Goal: Task Accomplishment & Management: Complete application form

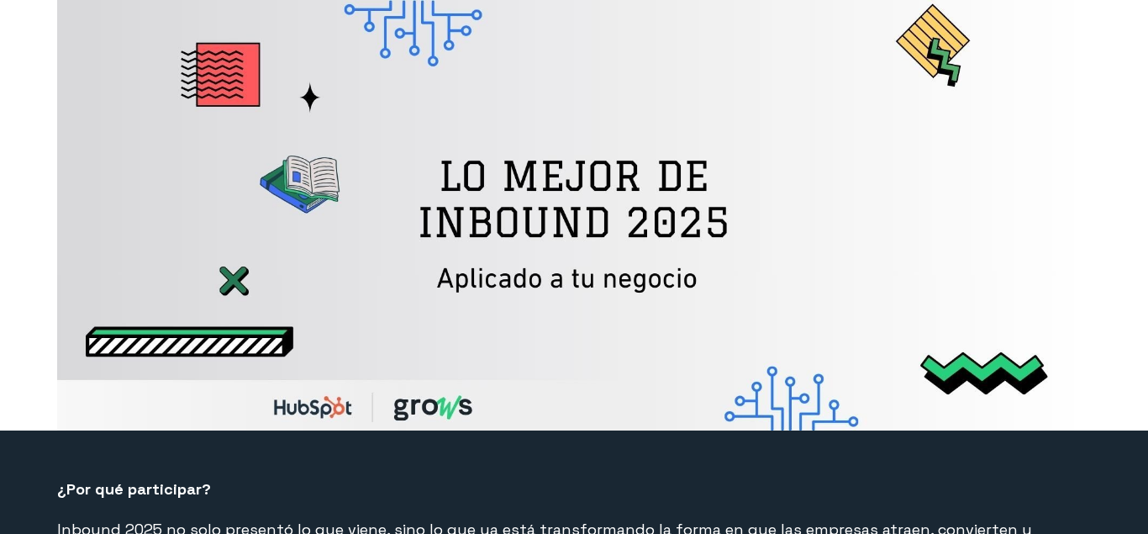
select select "CO"
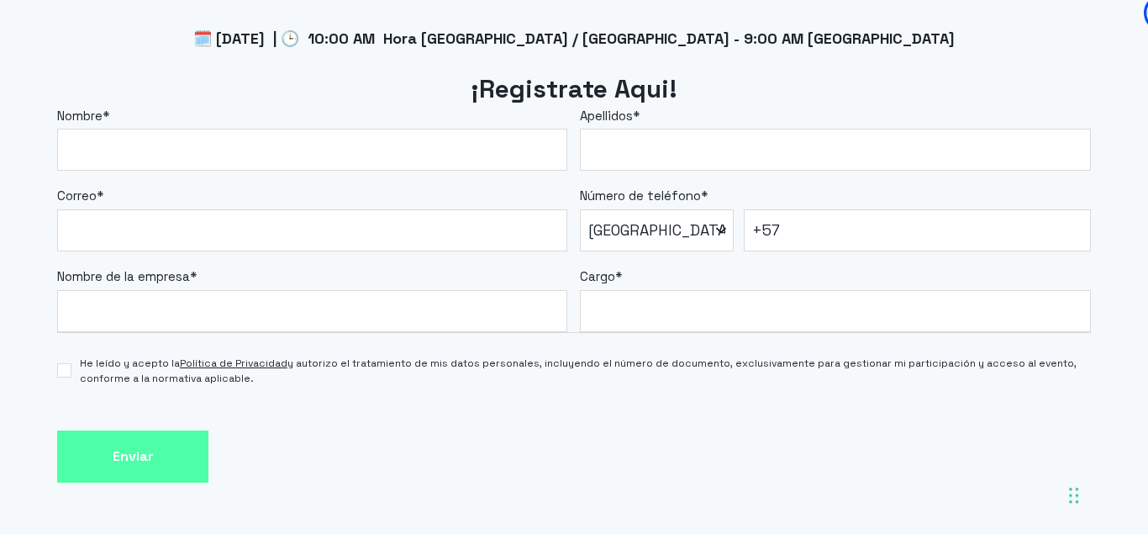
scroll to position [1457, 0]
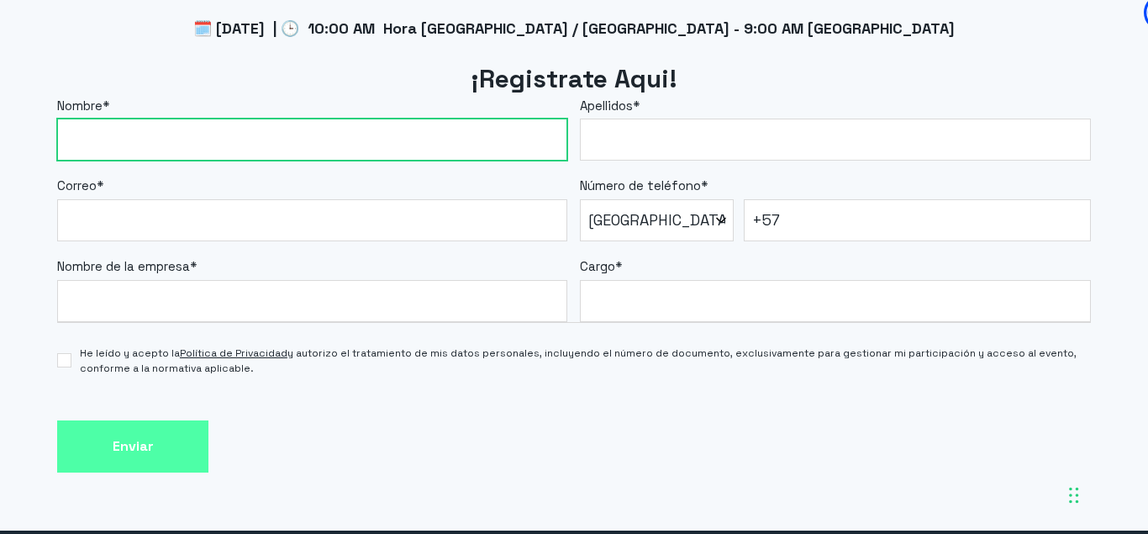
click at [225, 129] on input "Nombre *" at bounding box center [312, 139] width 510 height 42
click at [224, 139] on input "Nombre *" at bounding box center [312, 139] width 510 height 42
type input "c"
type input "[PERSON_NAME]"
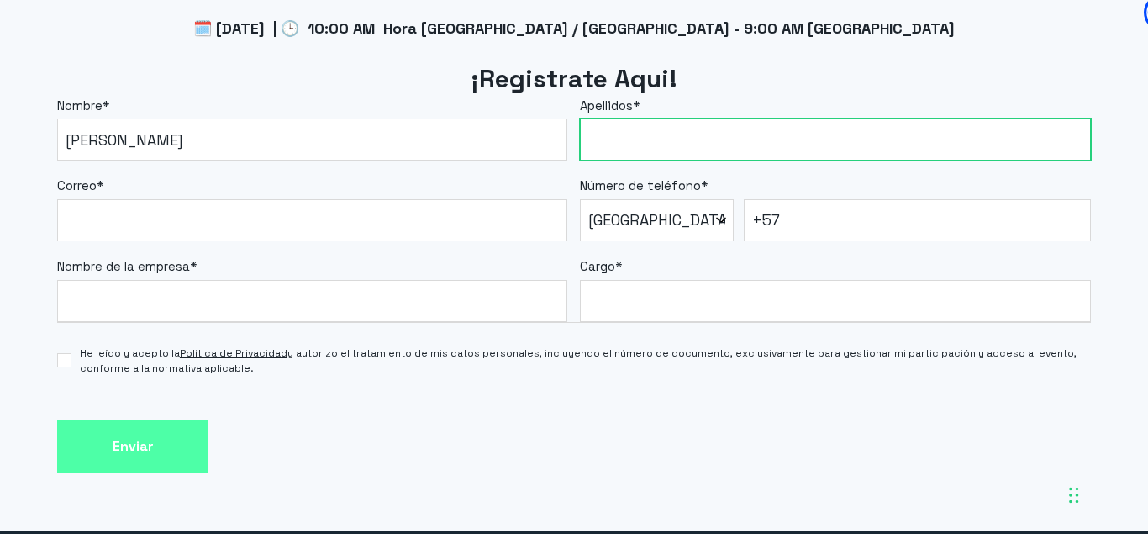
click at [667, 134] on input "Apellidos *" at bounding box center [835, 139] width 510 height 42
type input "[PERSON_NAME]"
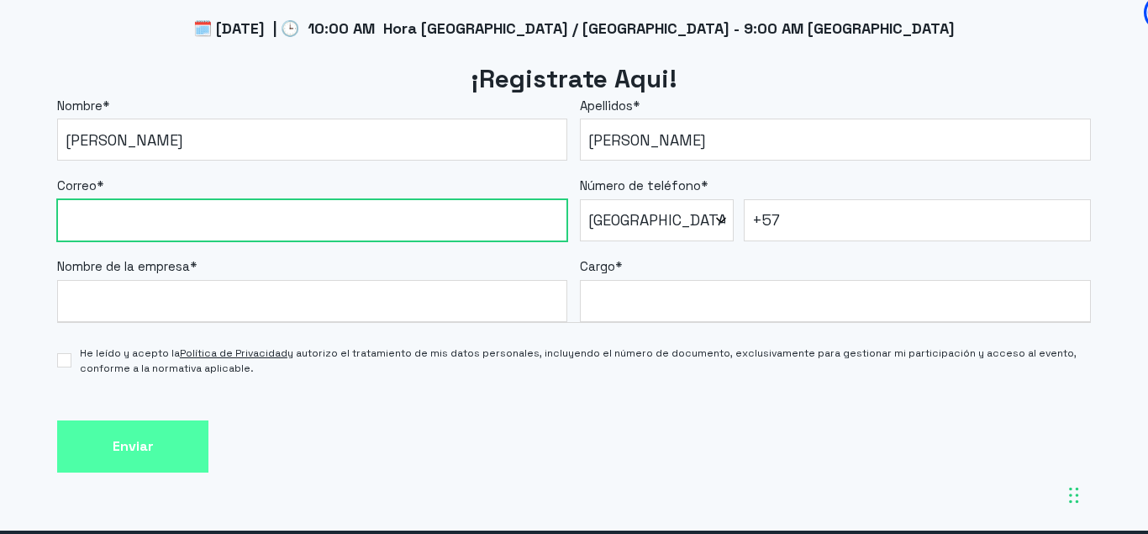
click at [276, 223] on input "Correo *" at bounding box center [312, 220] width 510 height 42
type input "[EMAIL_ADDRESS][DOMAIN_NAME]"
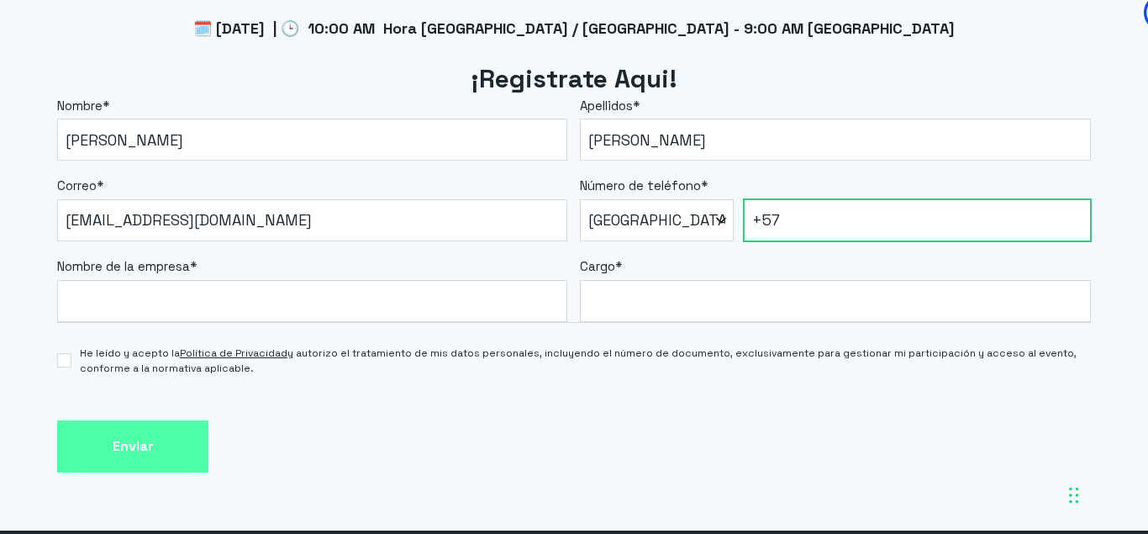
click at [801, 230] on input "+57" at bounding box center [917, 220] width 347 height 42
type input "[PHONE_NUMBER]"
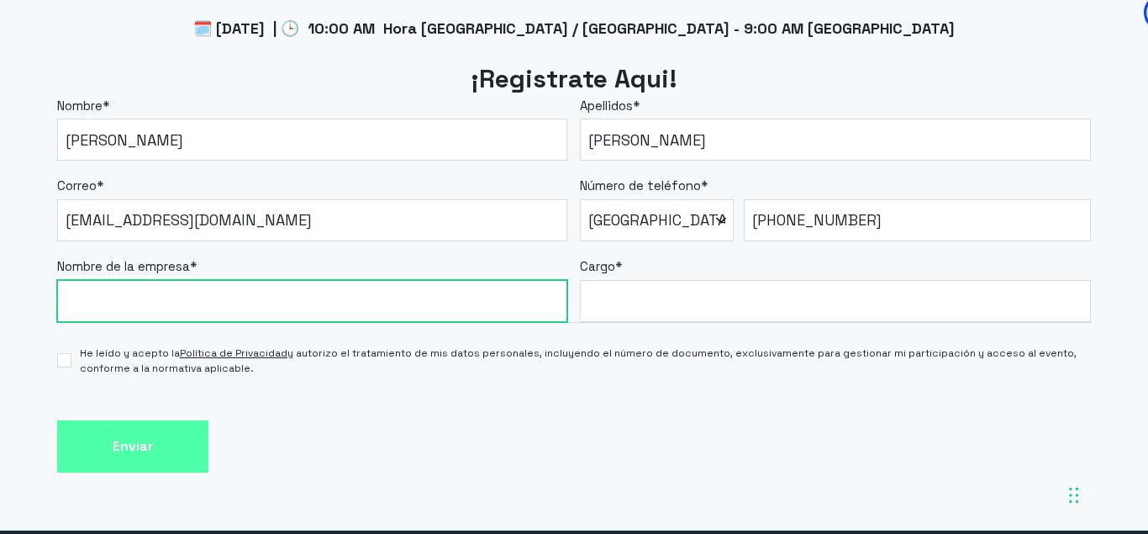
click at [441, 295] on input "Nombre de la empresa *" at bounding box center [312, 301] width 510 height 42
click at [196, 298] on input "[GEOGRAPHIC_DATA]" at bounding box center [312, 301] width 510 height 42
type input "Universidad Tecnólogica de Bolívar"
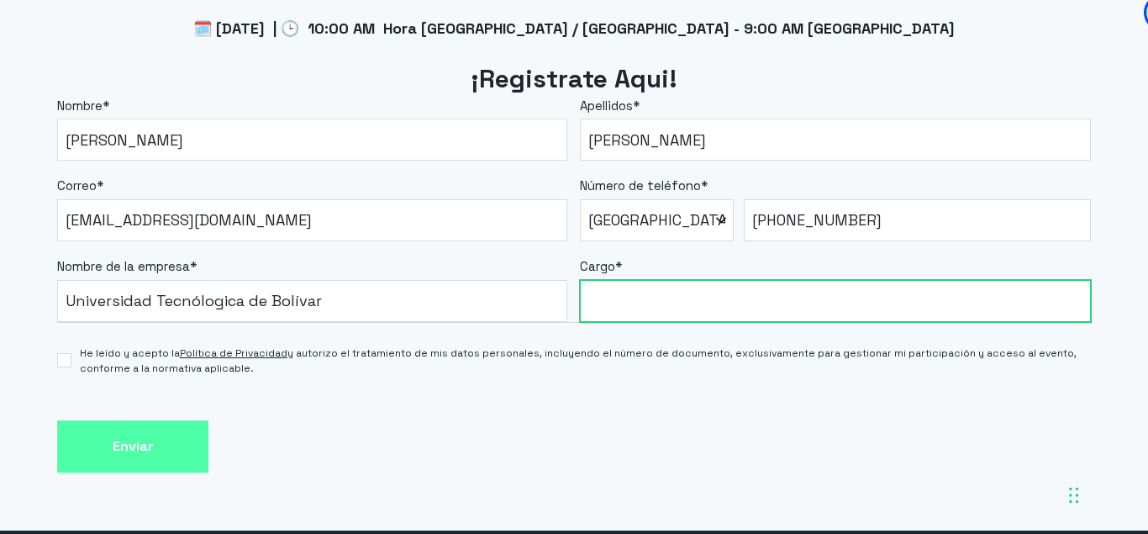
click at [668, 310] on input "Cargo *" at bounding box center [835, 301] width 510 height 42
type input "Asistente de Comunicaciones y Relacionamiento"
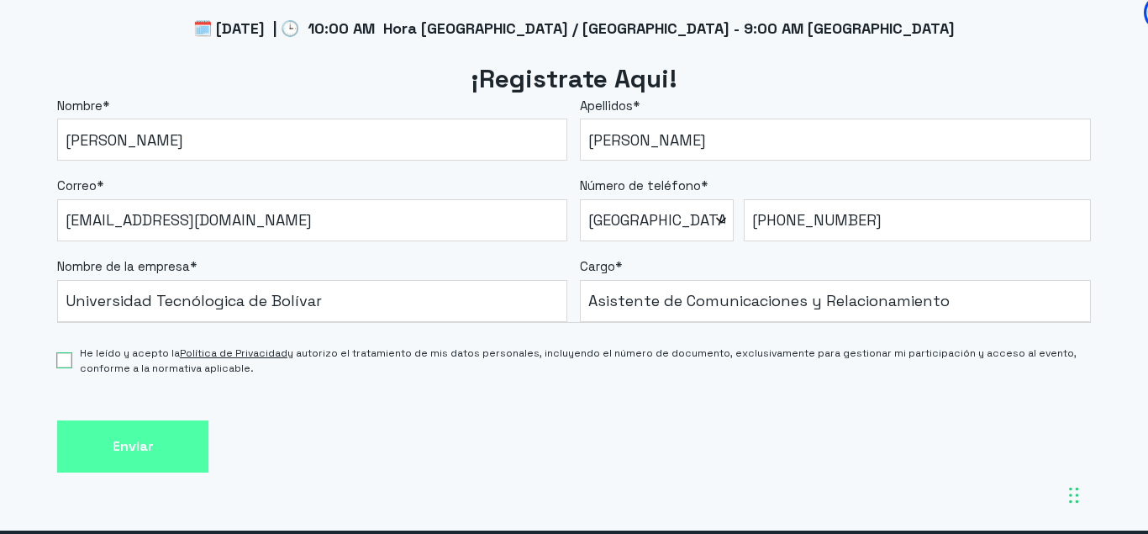
click at [67, 360] on input "He leído y acepto la Política de Privacidad y autorizo el tratamiento de mis da…" at bounding box center [64, 360] width 14 height 14
checkbox input "true"
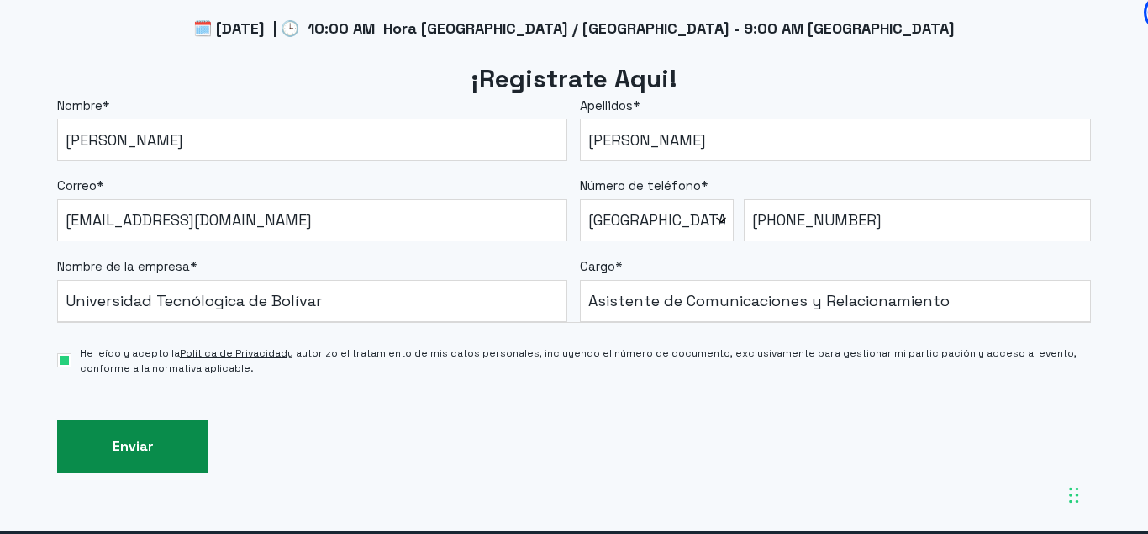
click at [108, 438] on input "Enviar" at bounding box center [132, 446] width 151 height 53
